Goal: Complete application form

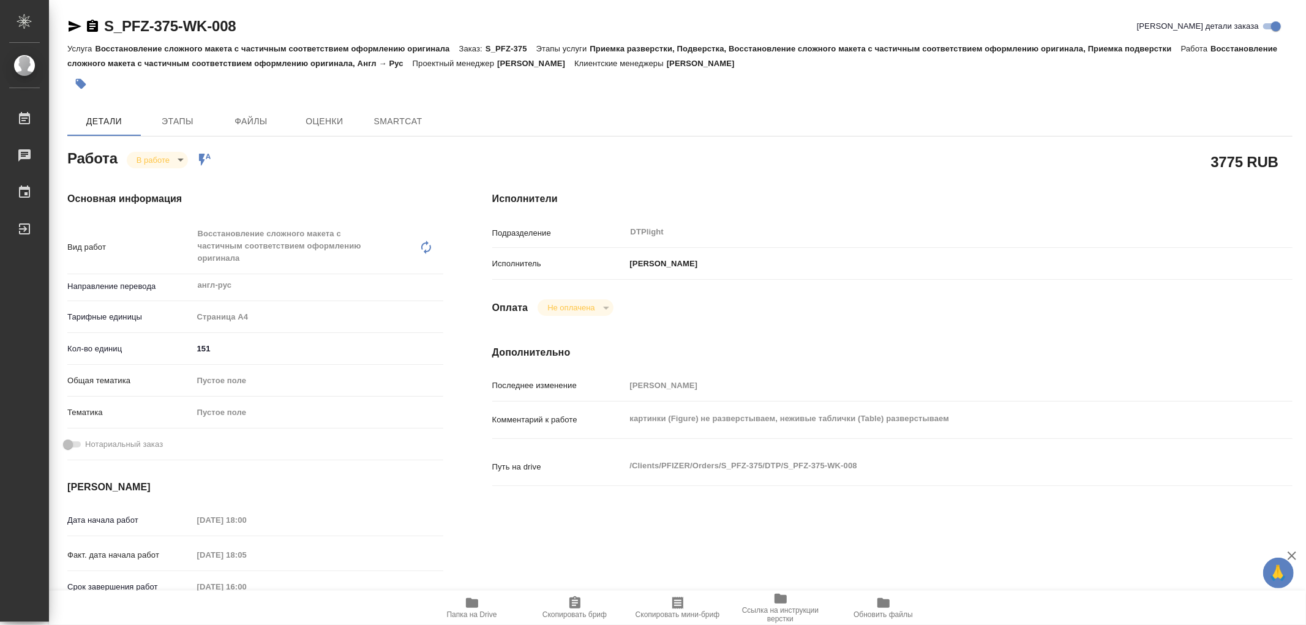
type textarea "x"
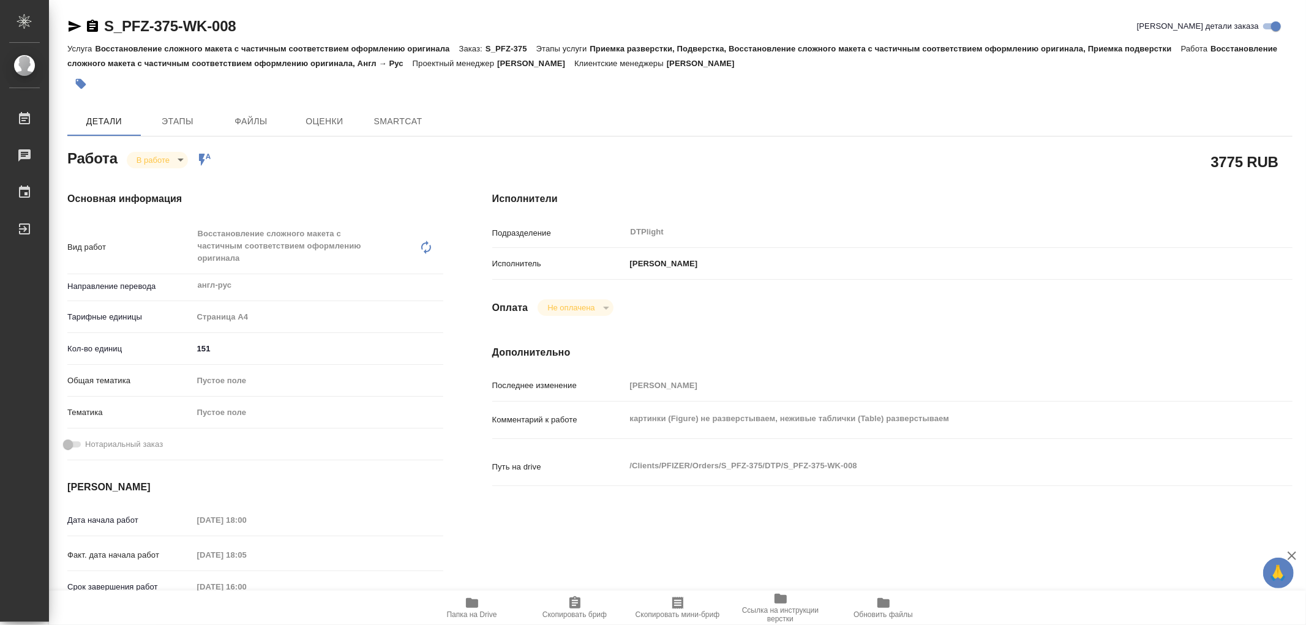
type textarea "x"
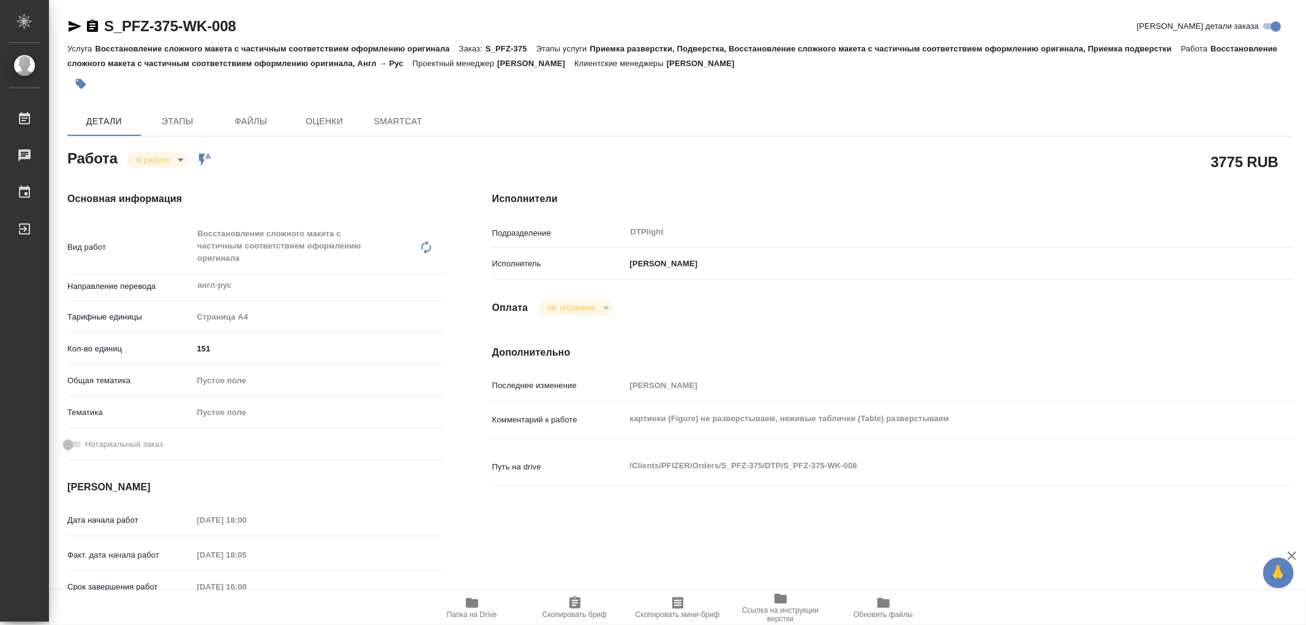
type textarea "x"
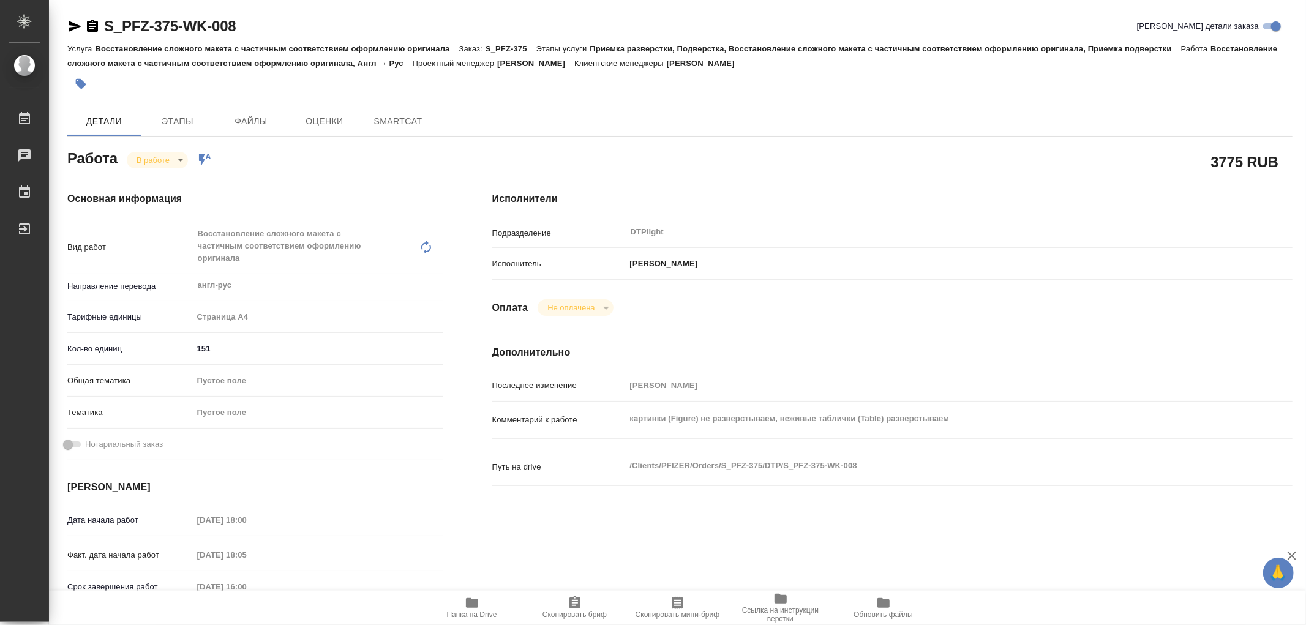
type textarea "x"
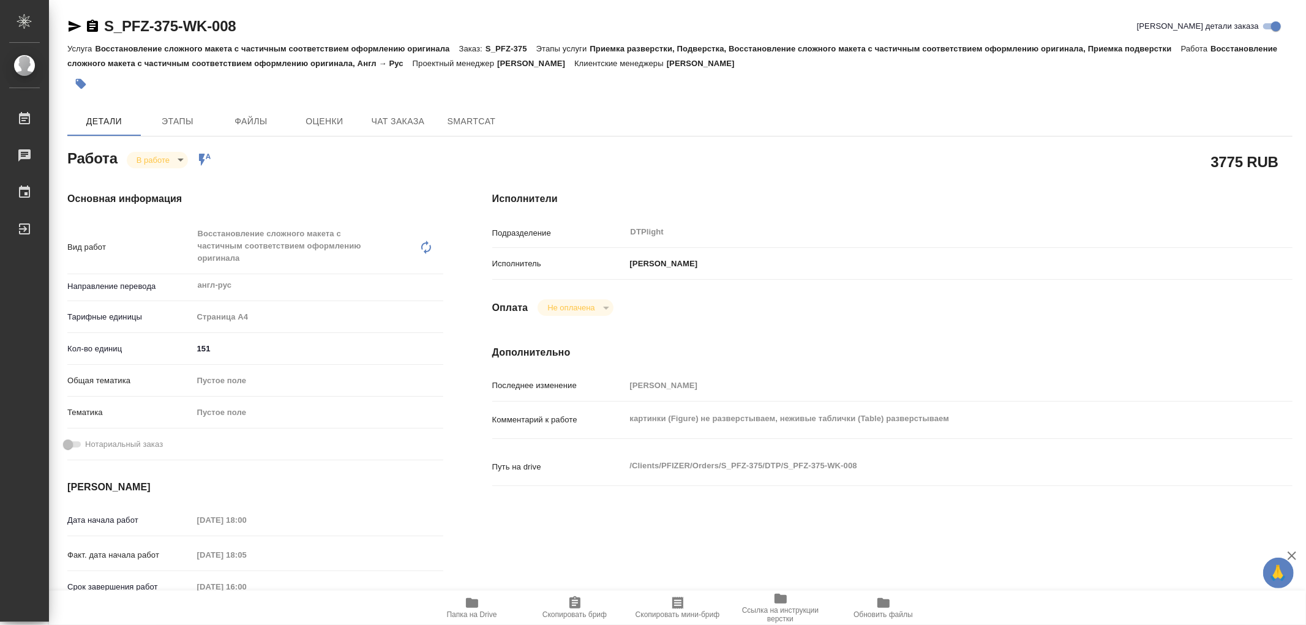
type textarea "x"
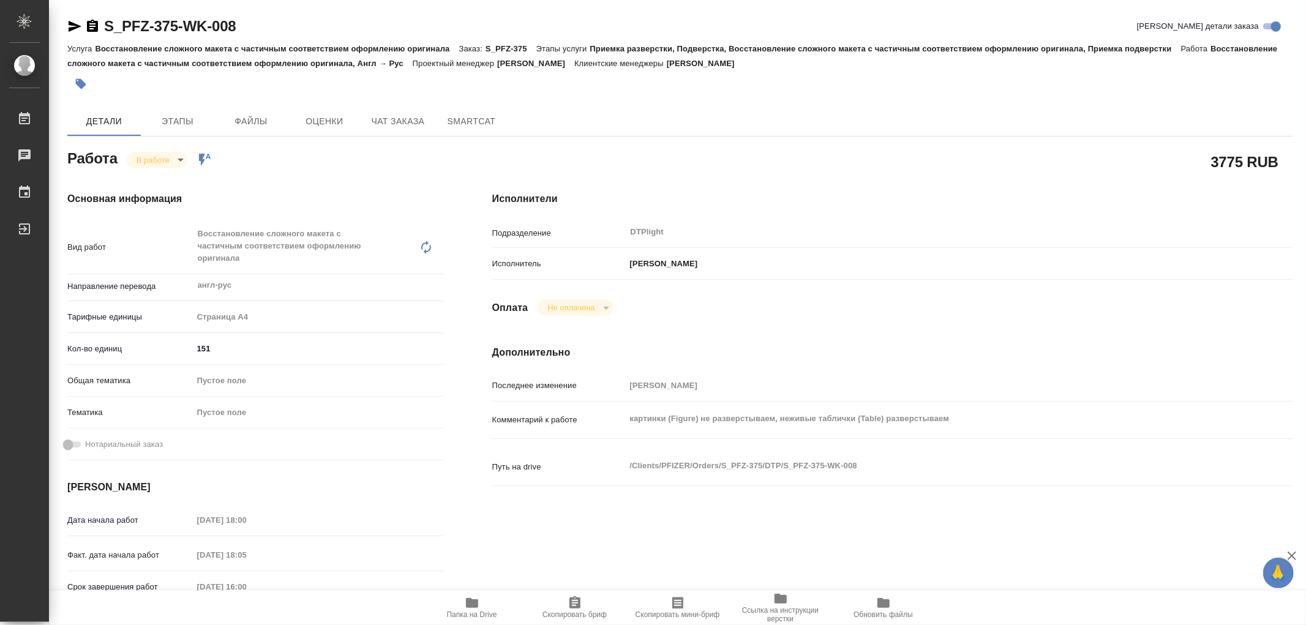
type textarea "x"
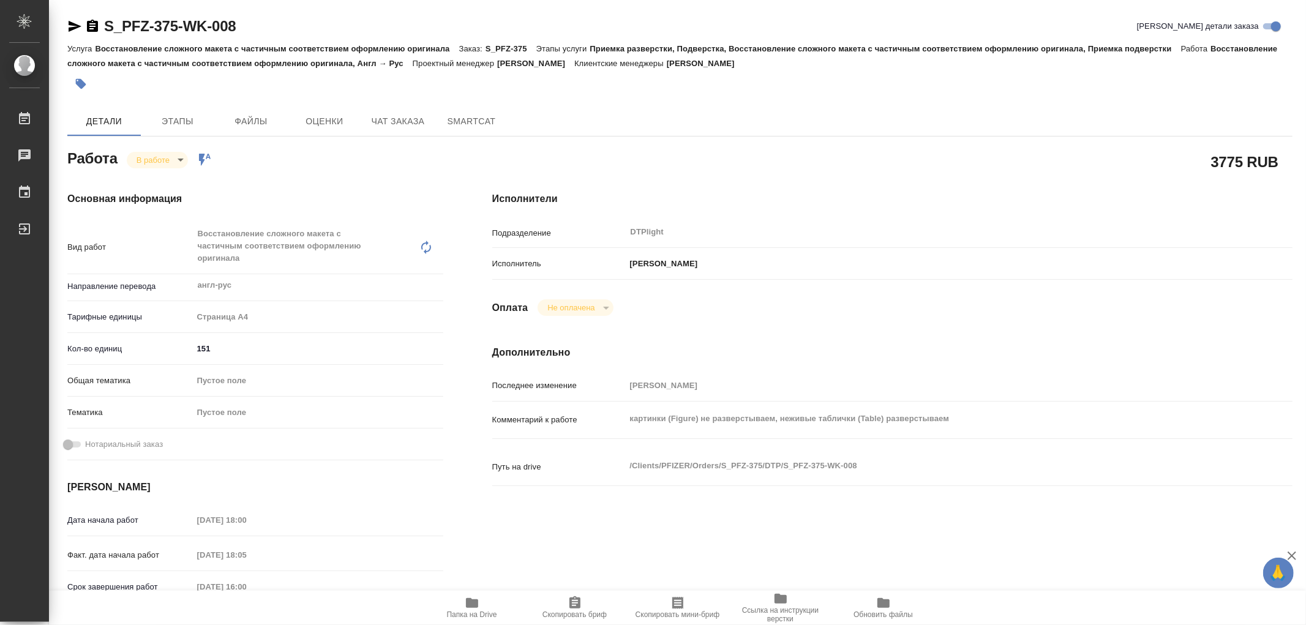
type textarea "x"
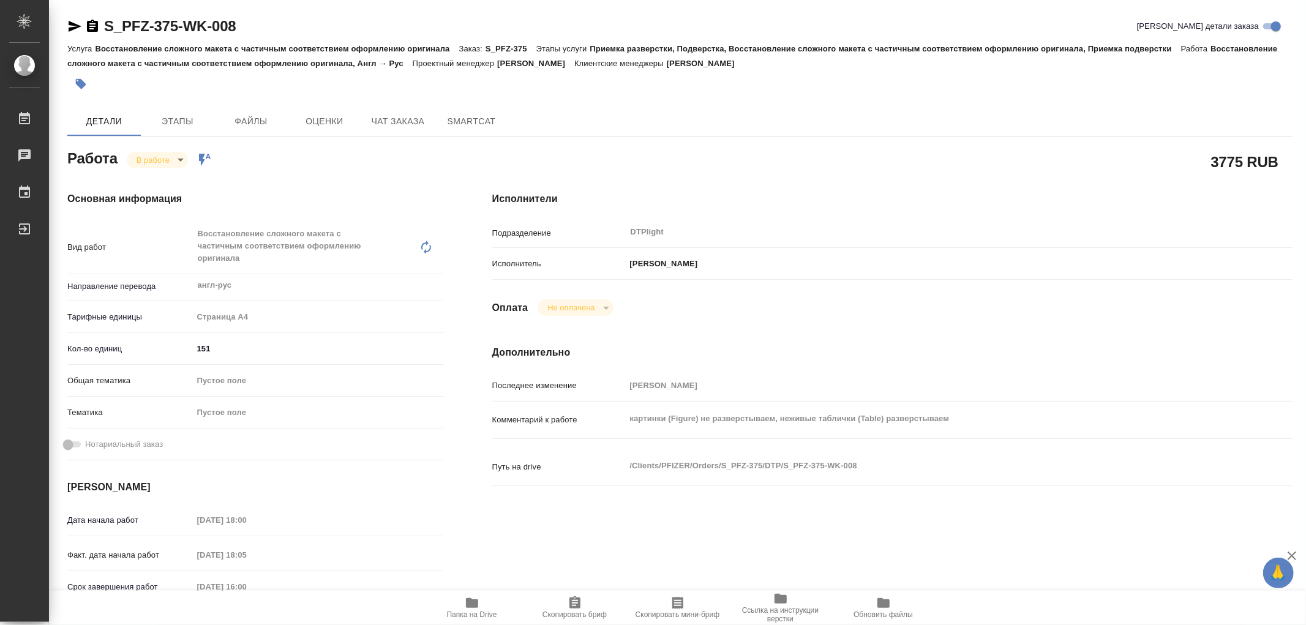
type textarea "x"
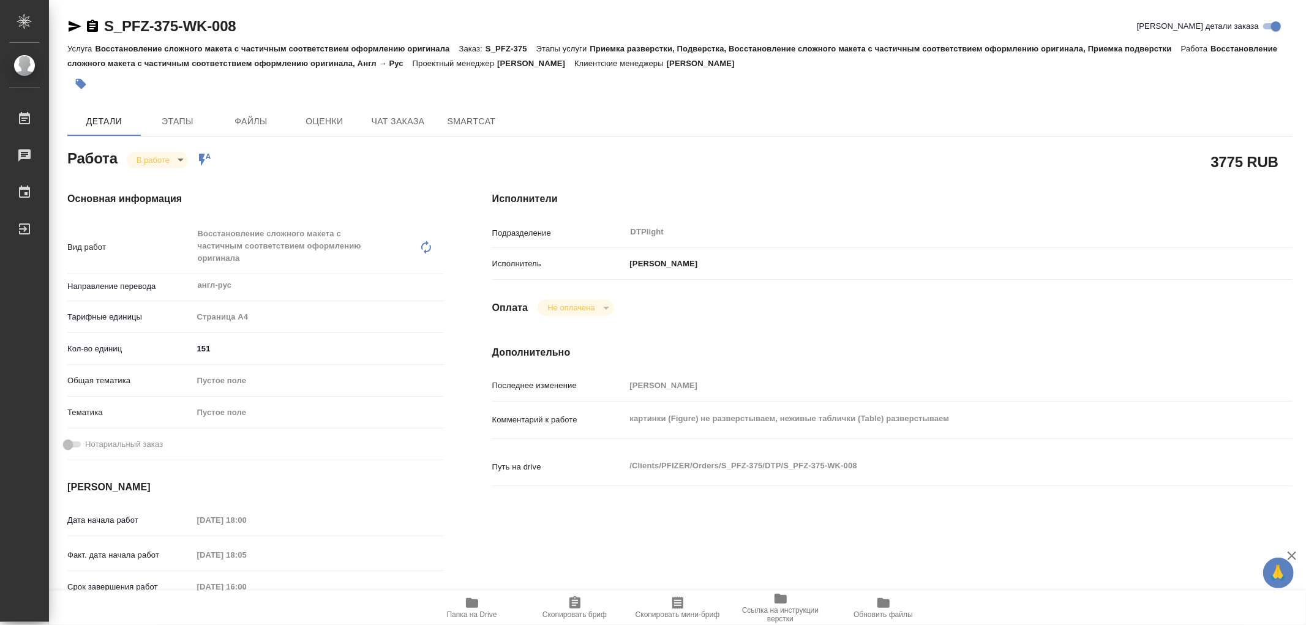
type textarea "x"
